Goal: Task Accomplishment & Management: Use online tool/utility

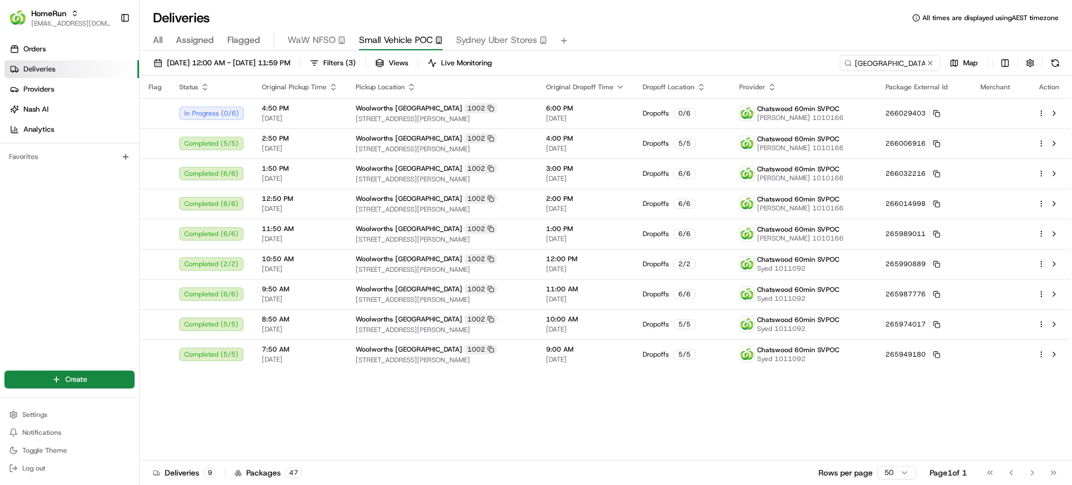
click at [902, 65] on input "[GEOGRAPHIC_DATA]" at bounding box center [889, 63] width 100 height 16
click at [42, 21] on span "[EMAIL_ADDRESS][DOMAIN_NAME]" at bounding box center [71, 23] width 80 height 9
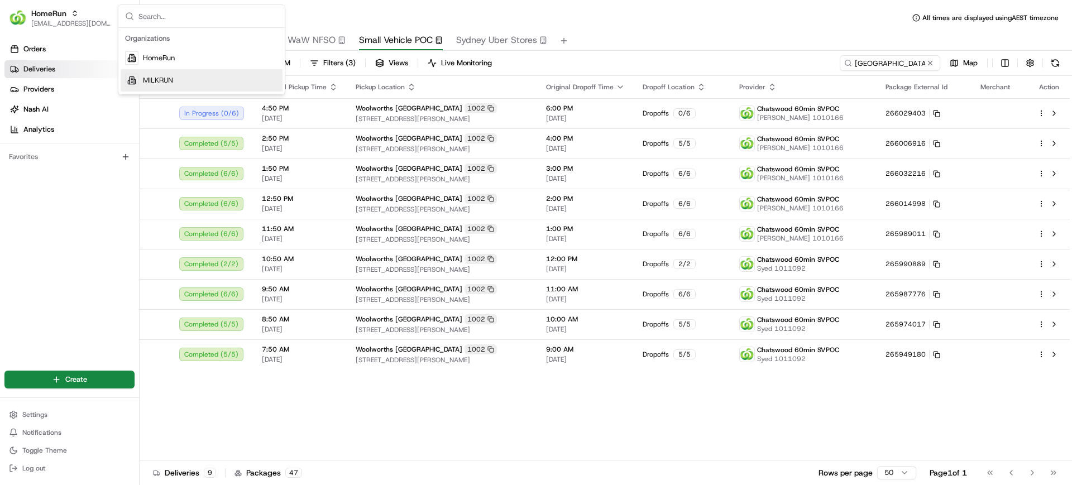
click at [158, 82] on span "MILKRUN" at bounding box center [158, 80] width 30 height 10
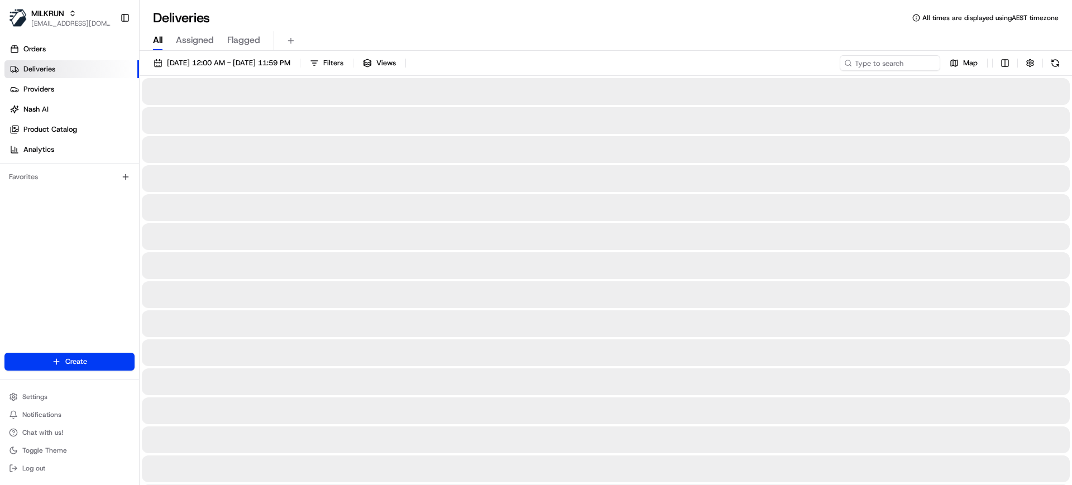
click at [161, 41] on span "All" at bounding box center [157, 39] width 9 height 13
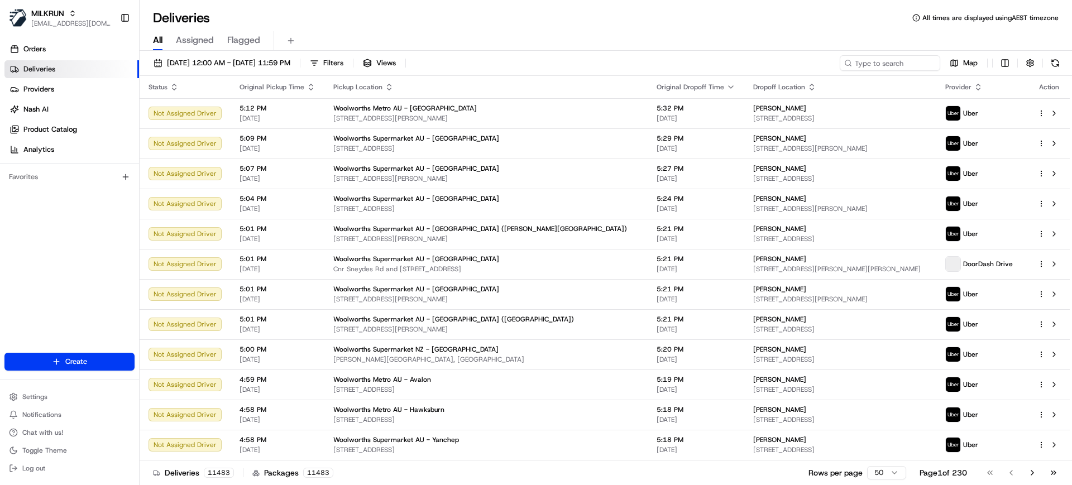
click at [562, 33] on div "All Assigned Flagged" at bounding box center [606, 41] width 932 height 20
click at [576, 30] on div "All Assigned Flagged" at bounding box center [606, 39] width 932 height 24
drag, startPoint x: 540, startPoint y: 18, endPoint x: 545, endPoint y: 3, distance: 15.2
click at [544, 8] on div "Deliveries All times are displayed using AEST timezone All Assigned Flagged [DA…" at bounding box center [606, 242] width 932 height 485
